Goal: Navigation & Orientation: Find specific page/section

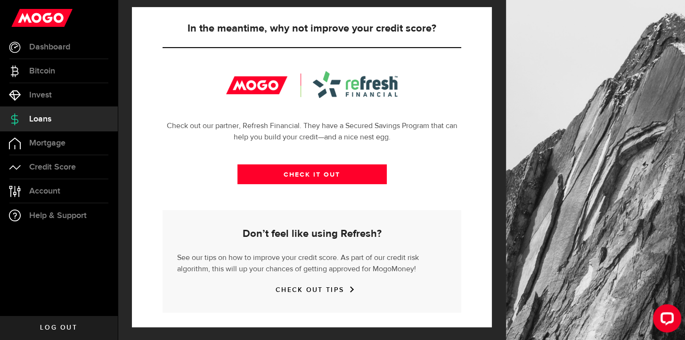
scroll to position [351, 0]
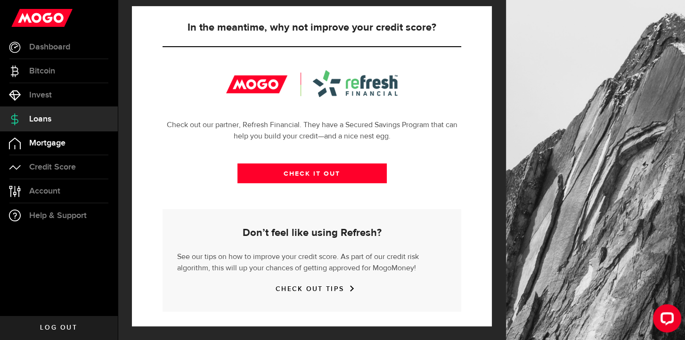
click at [53, 148] on link "Mortgage" at bounding box center [59, 144] width 118 height 24
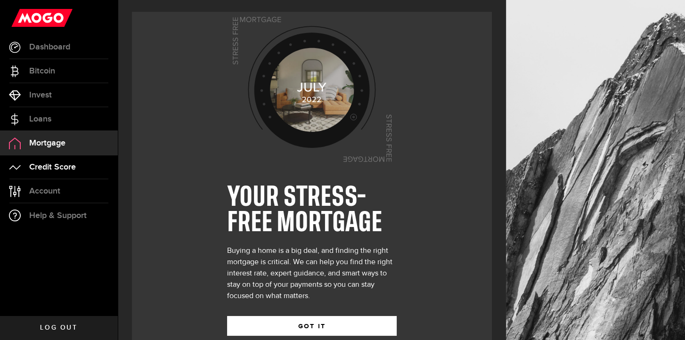
click at [48, 163] on span "Credit Score" at bounding box center [52, 167] width 47 height 8
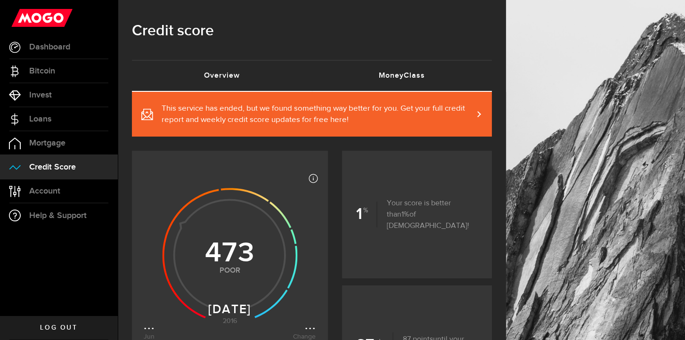
click at [389, 76] on link "MoneyClass (requires attention)" at bounding box center [402, 76] width 180 height 30
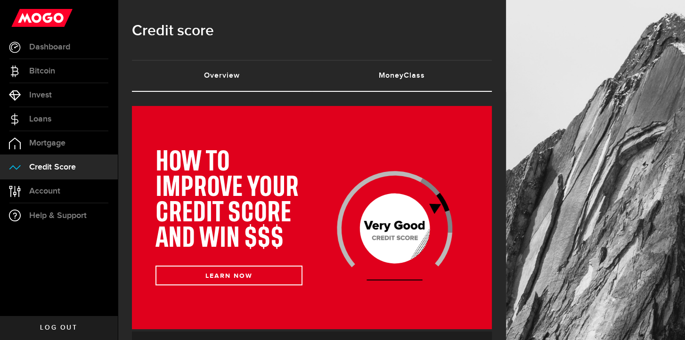
click at [220, 80] on link "Overview (requires attention)" at bounding box center [222, 76] width 180 height 30
